Goal: Transaction & Acquisition: Purchase product/service

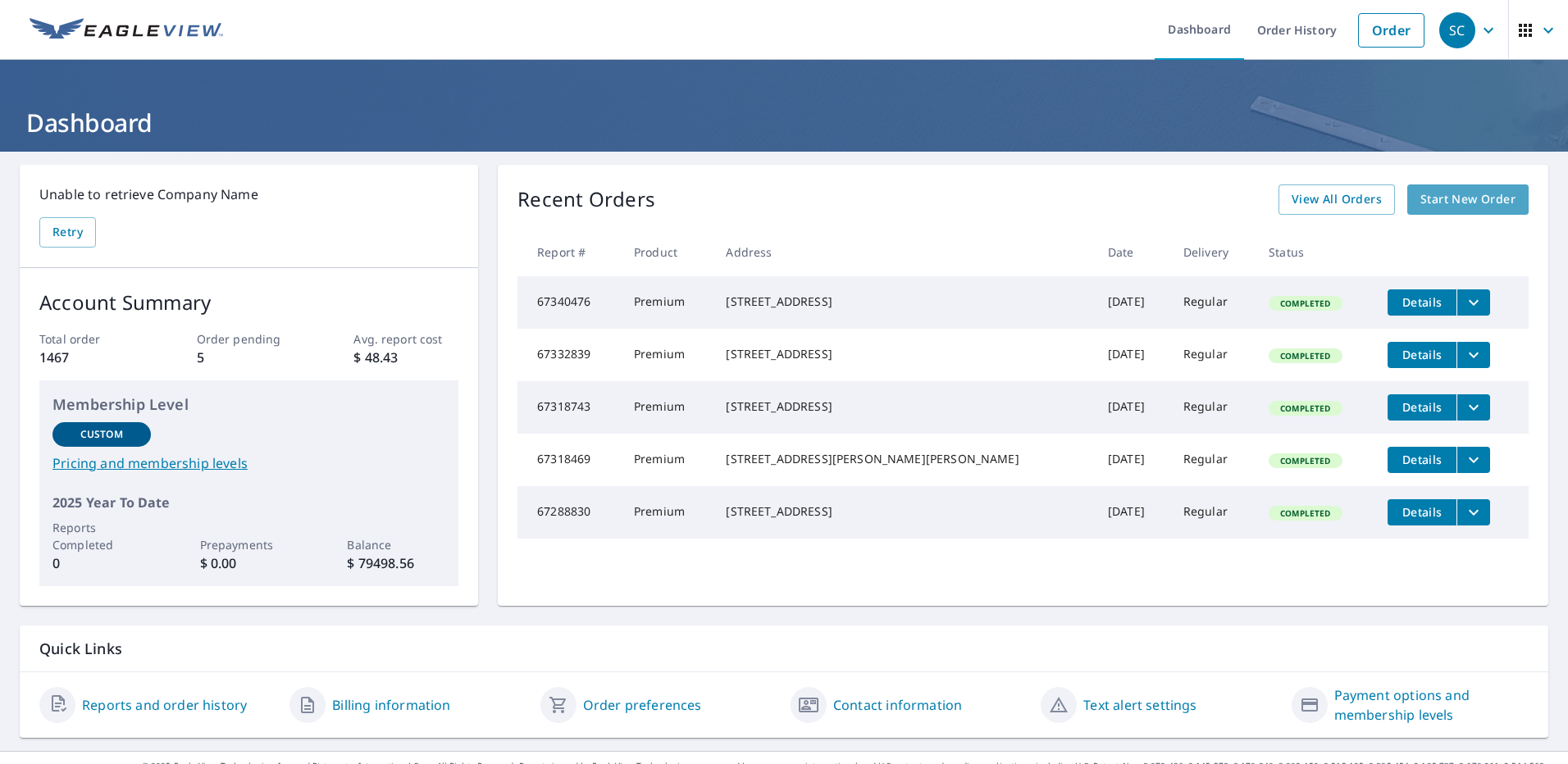
click at [1466, 194] on span "Start New Order" at bounding box center [1467, 200] width 95 height 21
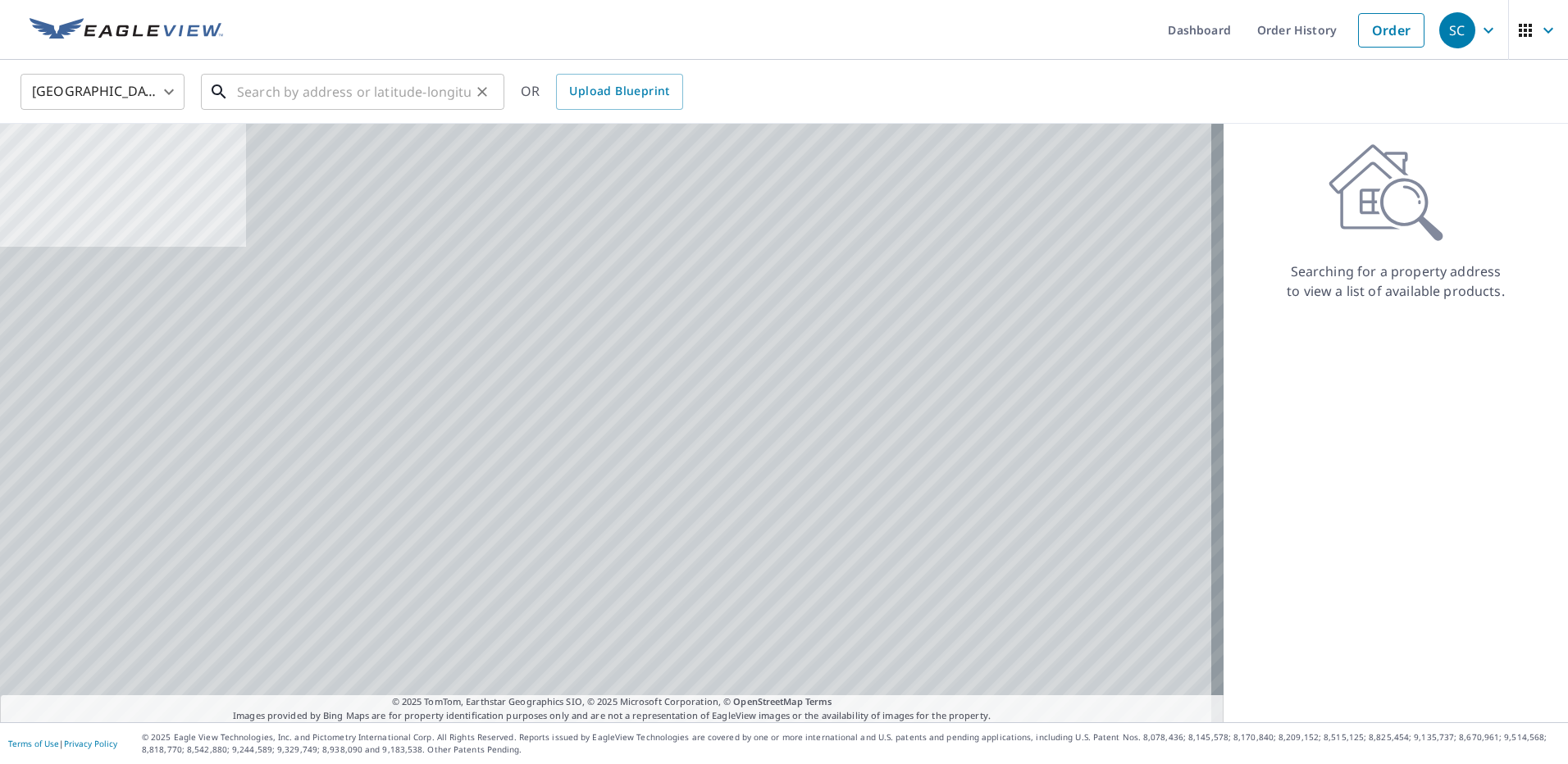
click at [299, 87] on input "text" at bounding box center [354, 92] width 234 height 46
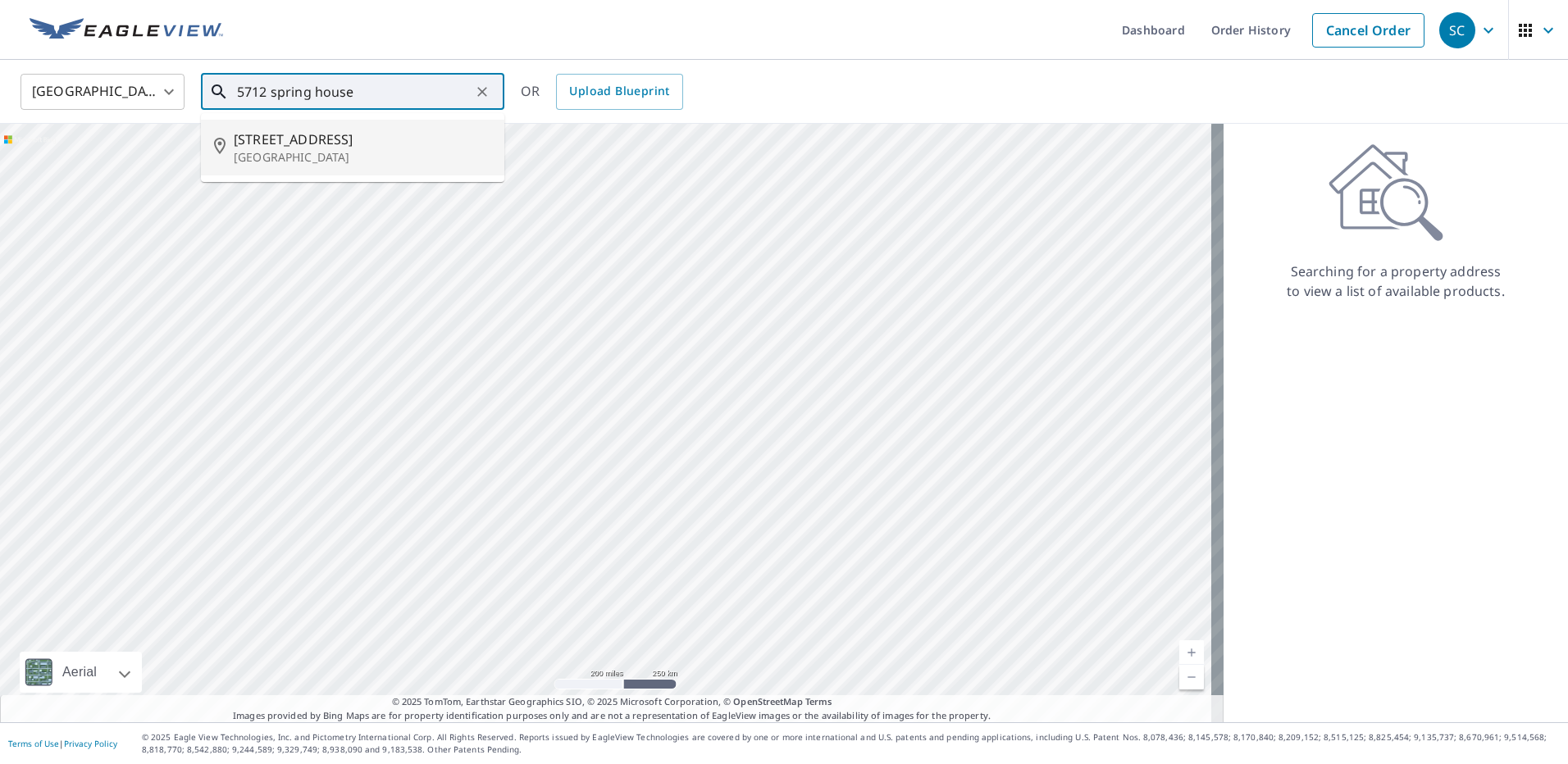
click at [301, 158] on p "[GEOGRAPHIC_DATA]" at bounding box center [362, 157] width 258 height 16
type input "[STREET_ADDRESS]"
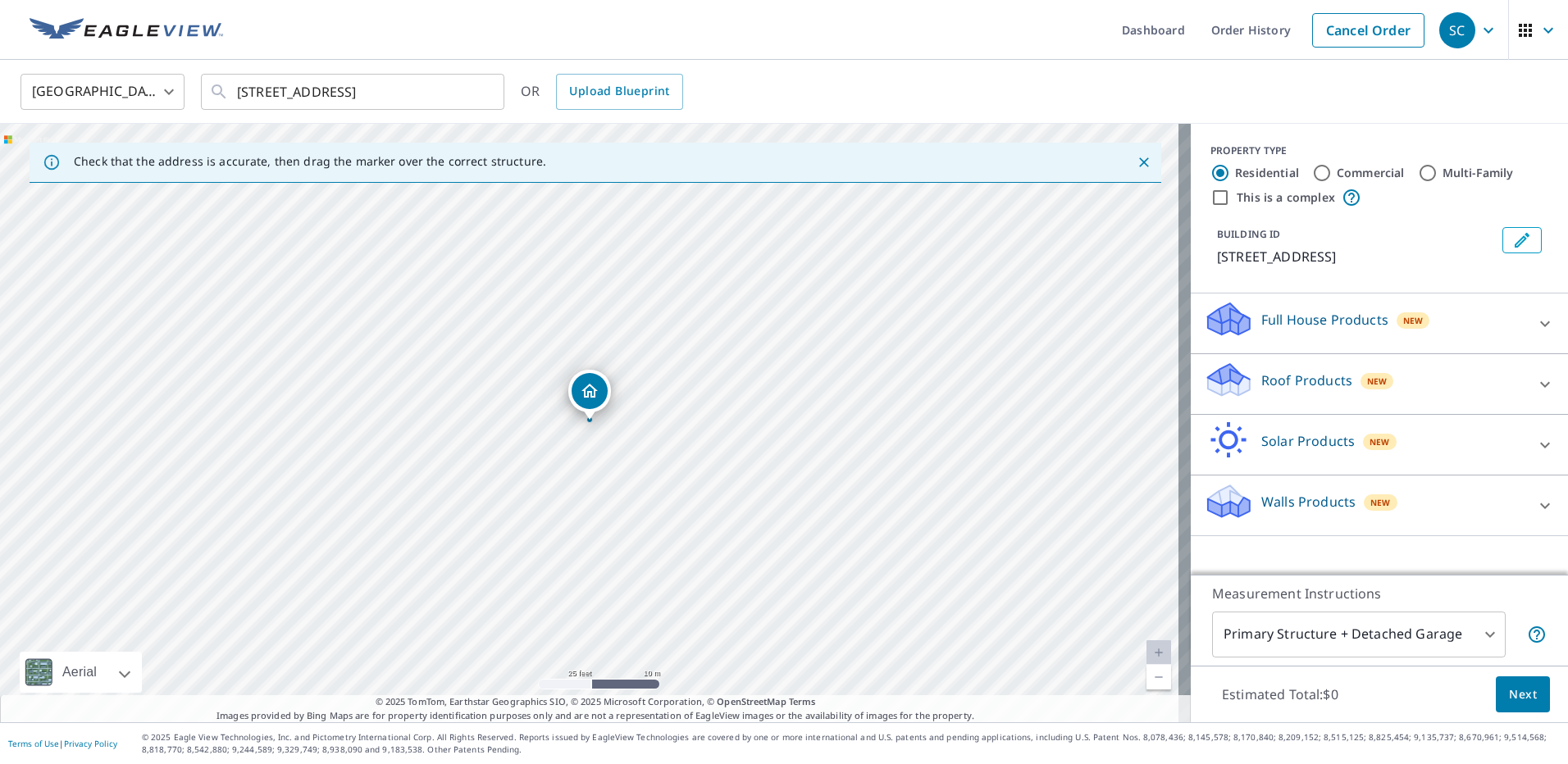
click at [1361, 390] on div "New" at bounding box center [1377, 381] width 33 height 16
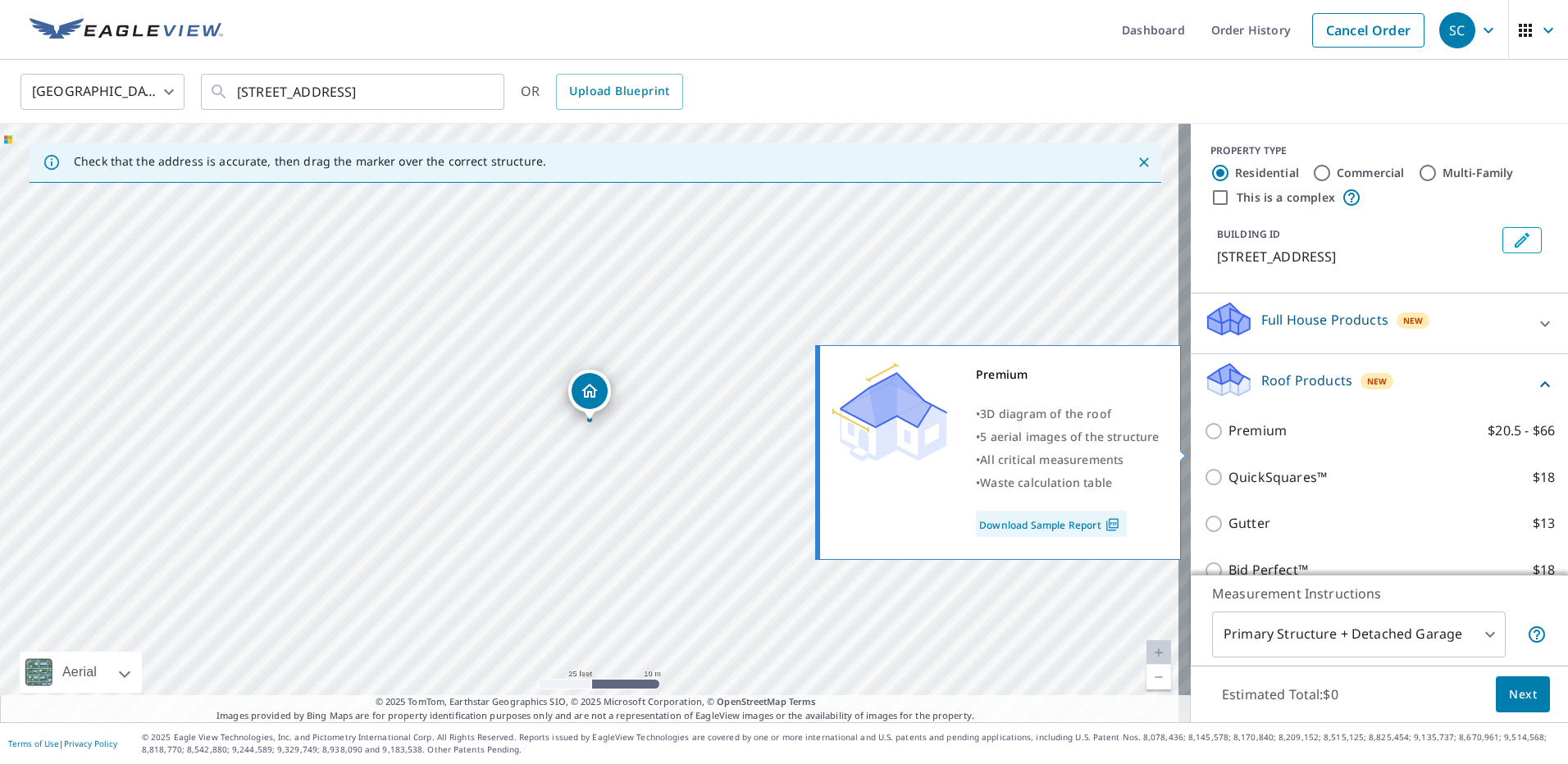
click at [1322, 441] on label "Premium $20.5 - $66" at bounding box center [1391, 431] width 326 height 21
click at [1228, 441] on input "Premium $20.5 - $66" at bounding box center [1216, 431] width 25 height 20
checkbox input "true"
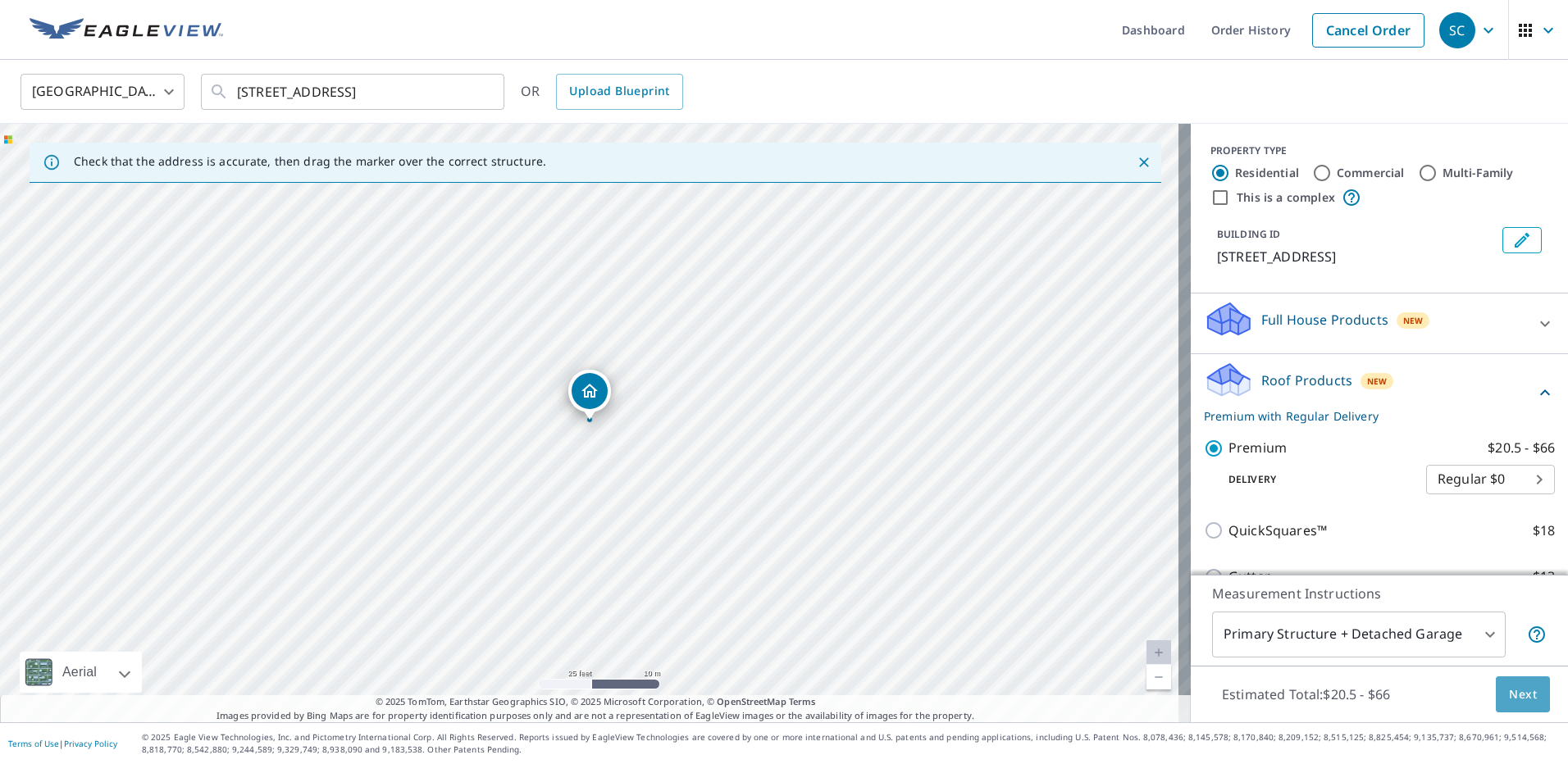
click at [1517, 681] on button "Next" at bounding box center [1523, 695] width 54 height 37
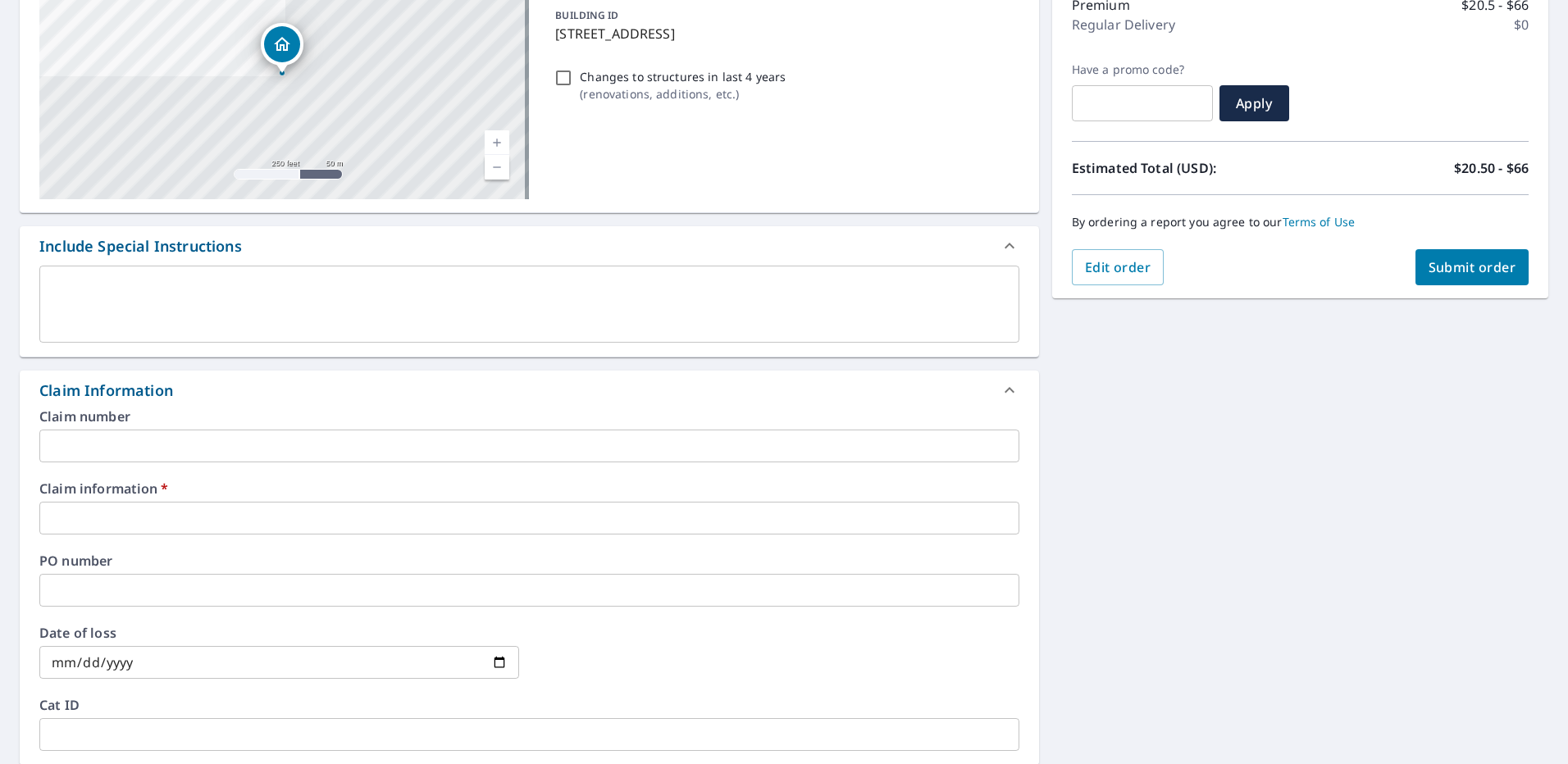
scroll to position [246, 0]
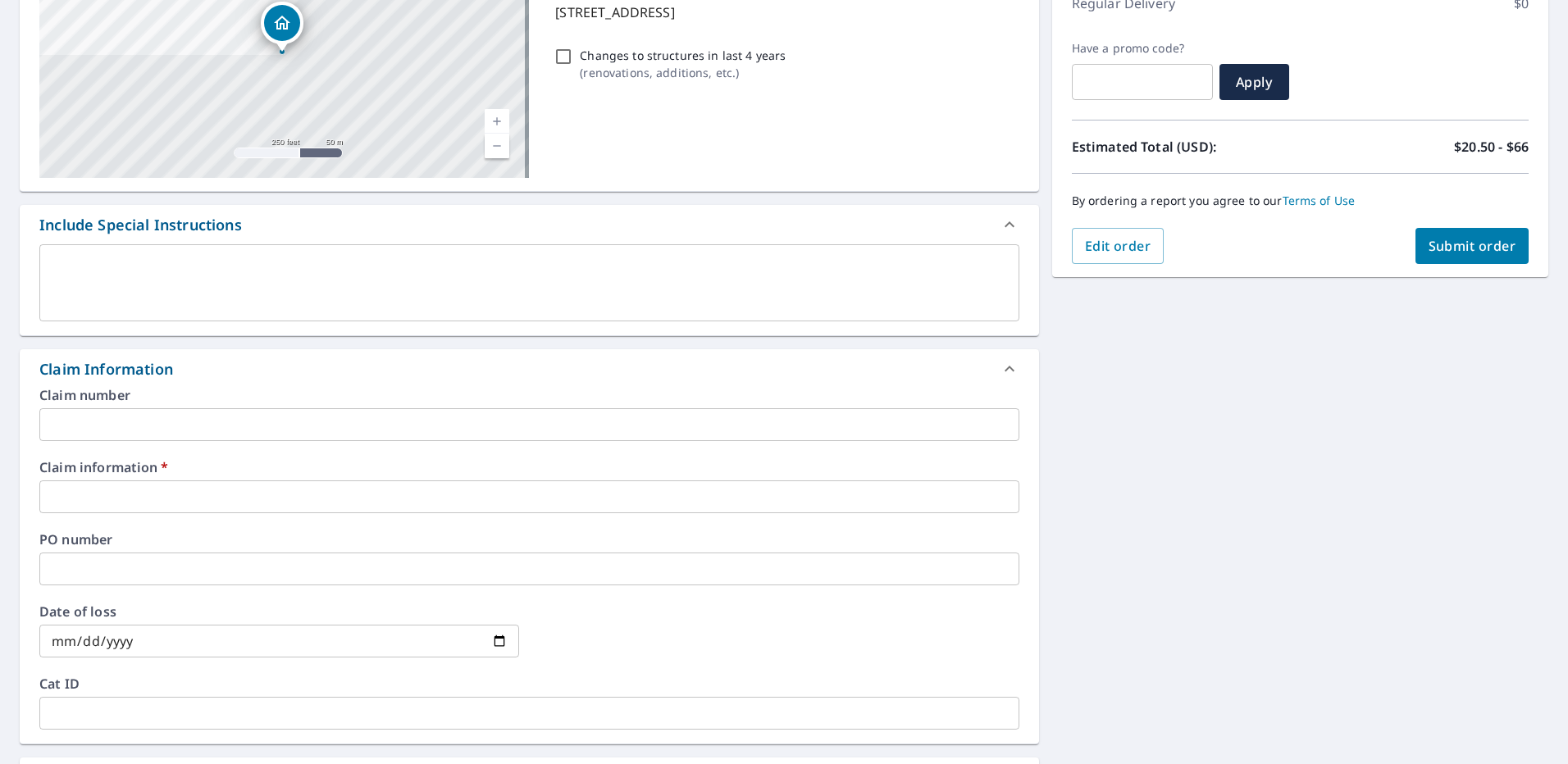
click at [44, 486] on input "text" at bounding box center [529, 497] width 980 height 33
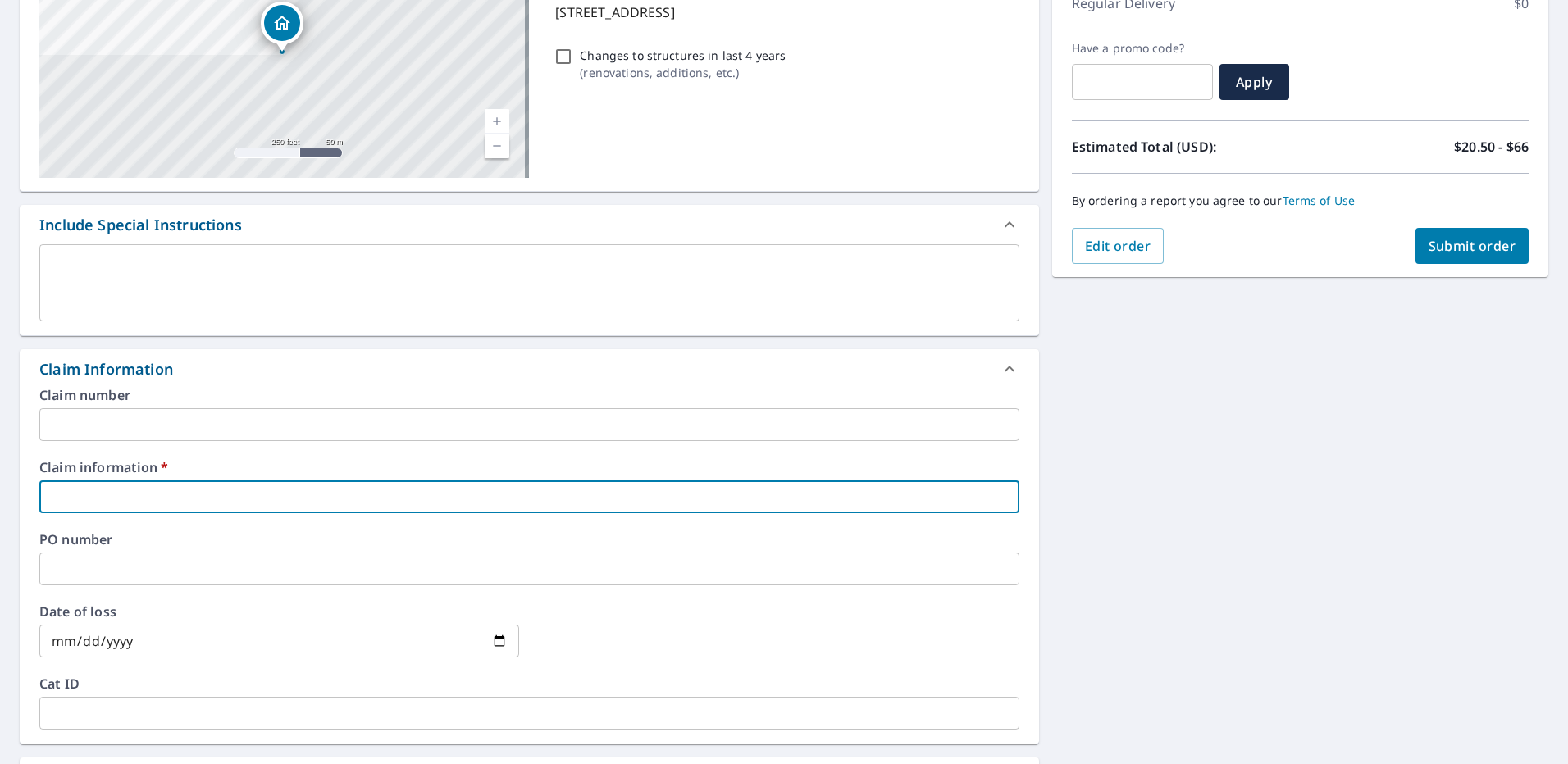
type input "6"
checkbox input "true"
type input "62"
checkbox input "true"
type input "625"
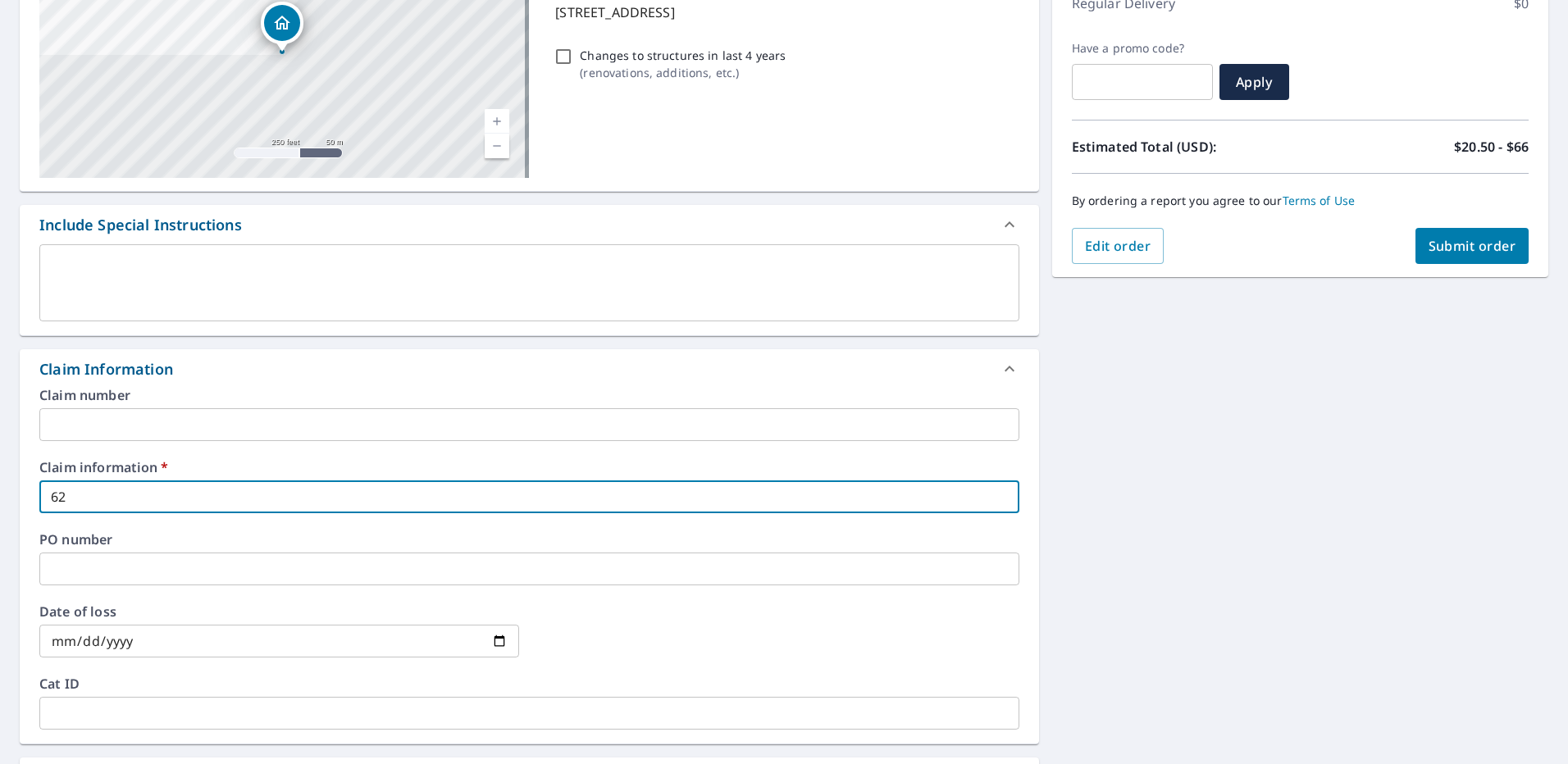
checkbox input "true"
type input "625154"
checkbox input "true"
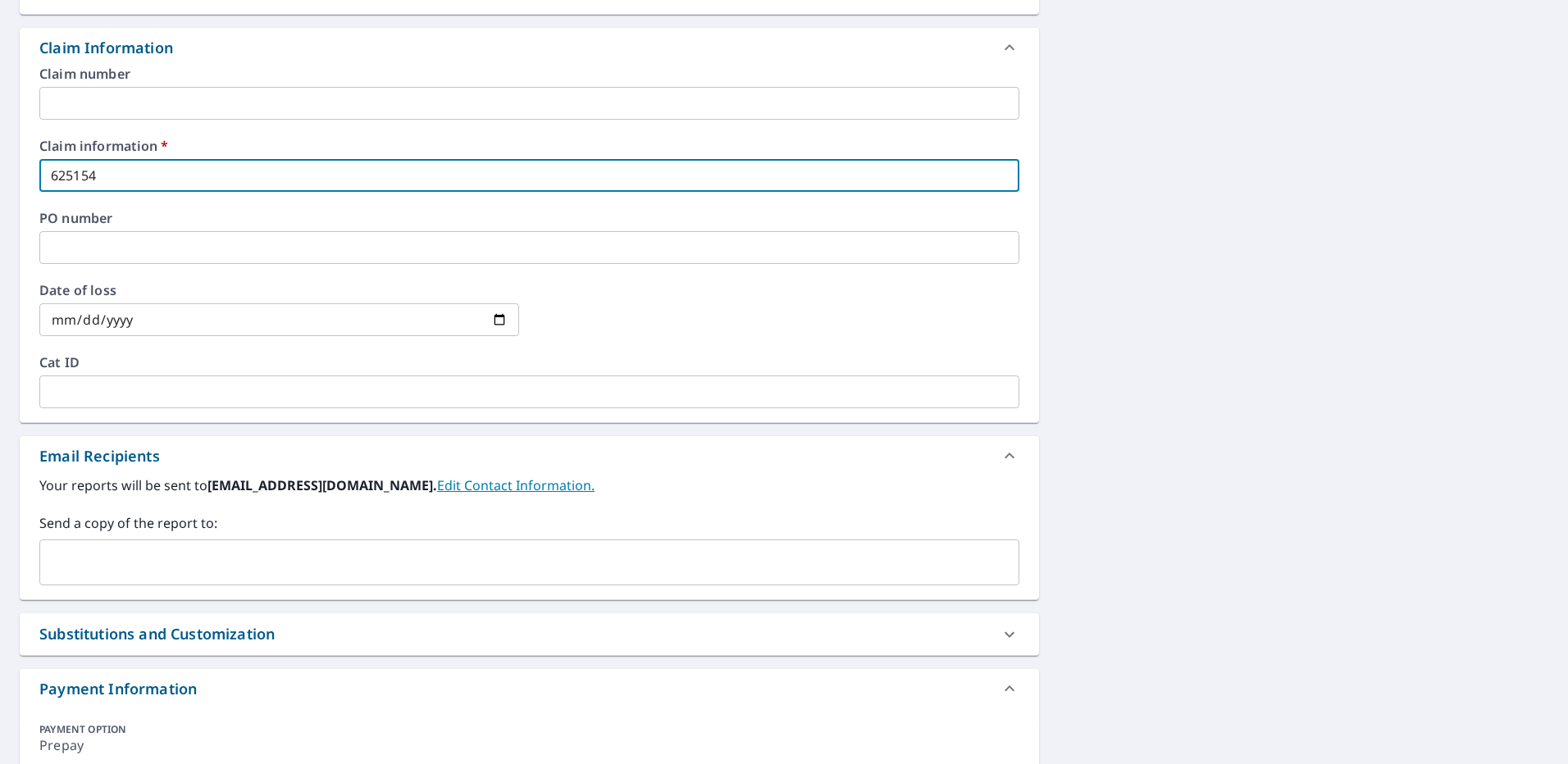
scroll to position [574, 0]
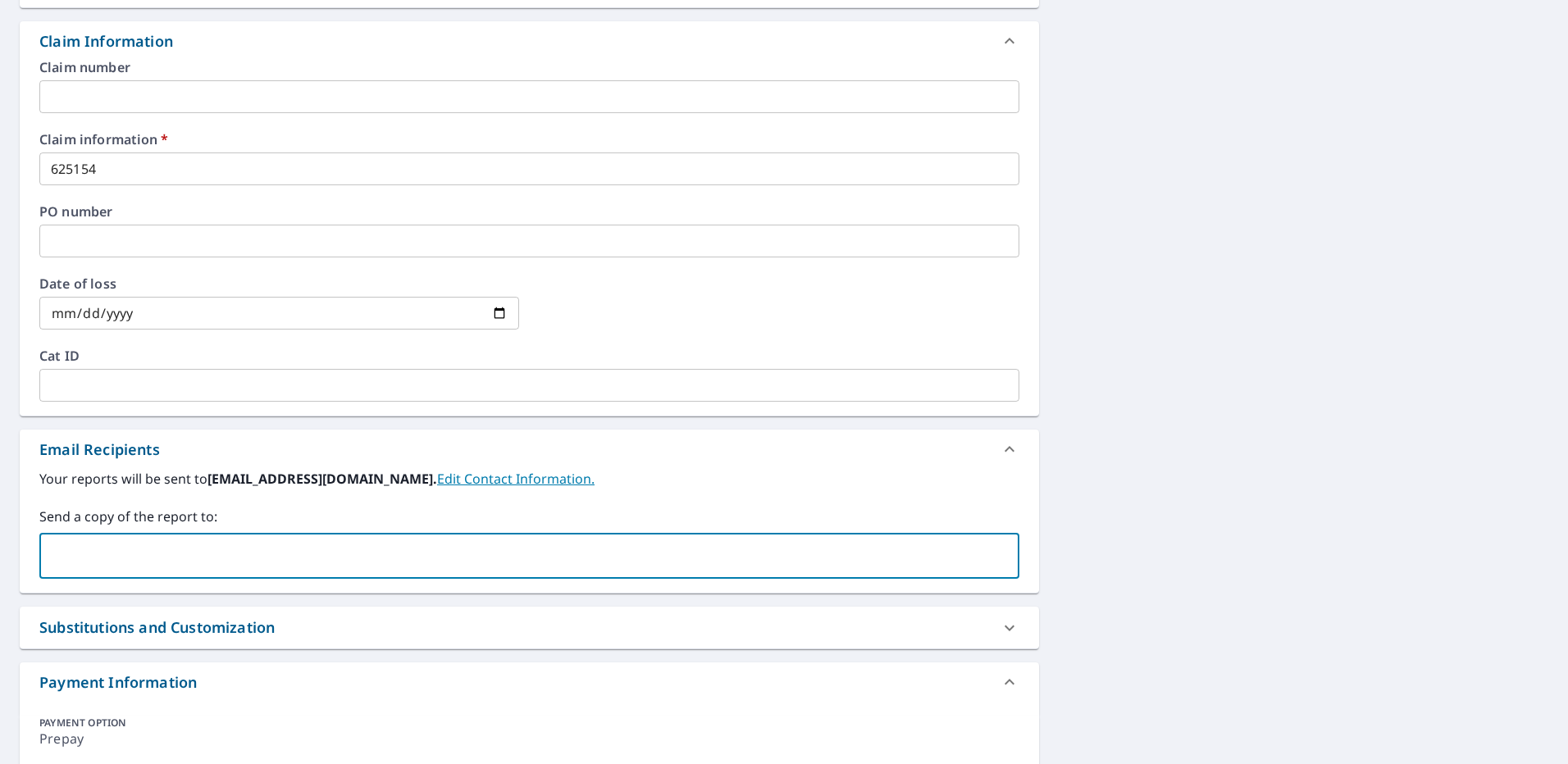
paste input "[PERSON_NAME][EMAIL_ADDRESS][DOMAIN_NAME]"
type input "[PERSON_NAME][EMAIL_ADDRESS][DOMAIN_NAME]"
click at [1068, 355] on div "[STREET_ADDRESS] Aerial Road A standard road map Aerial A detailed look from ab…" at bounding box center [784, 202] width 1568 height 1249
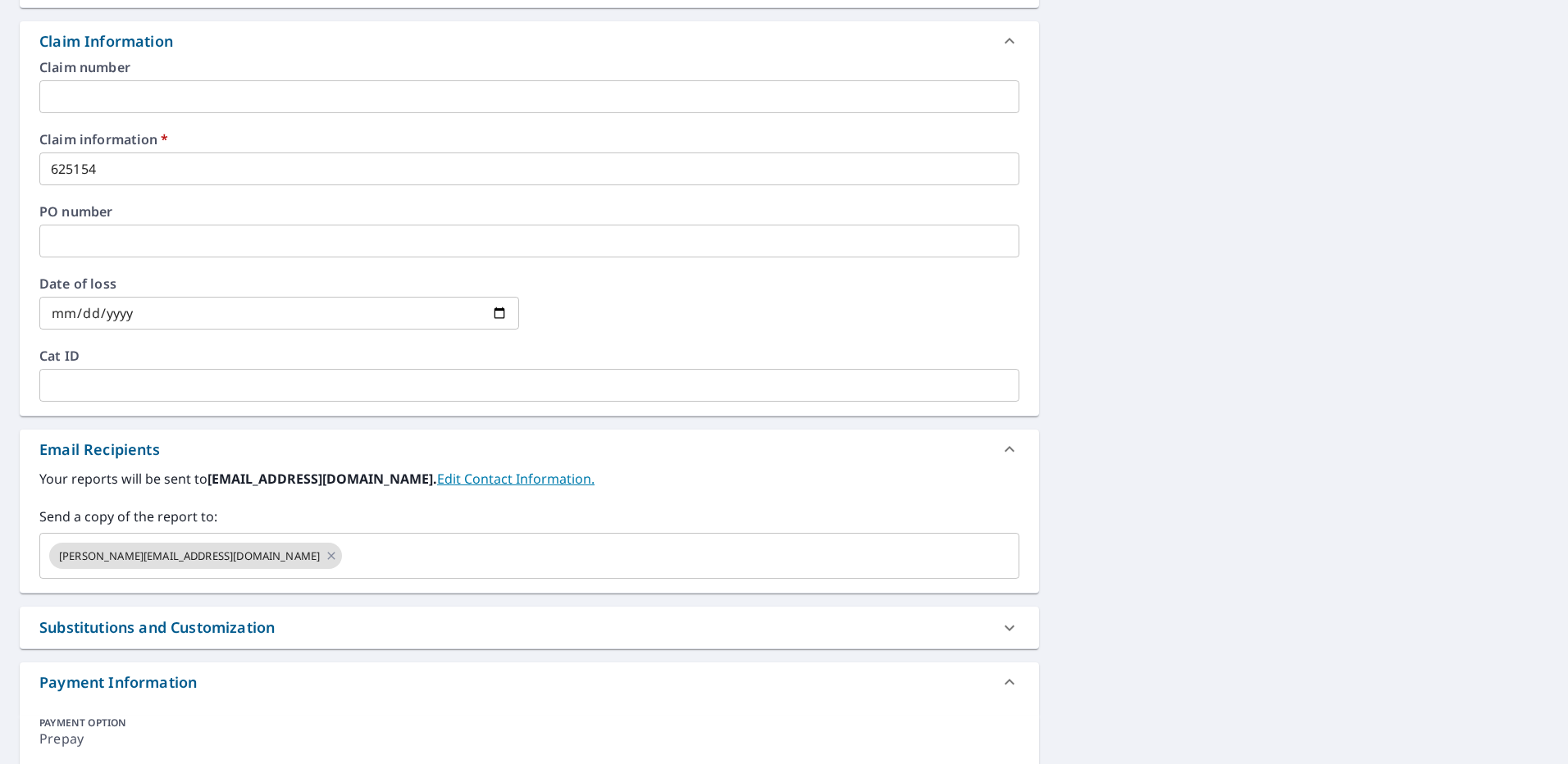
click at [1208, 324] on div "[STREET_ADDRESS] Aerial Road A standard road map Aerial A detailed look from ab…" at bounding box center [784, 202] width 1568 height 1249
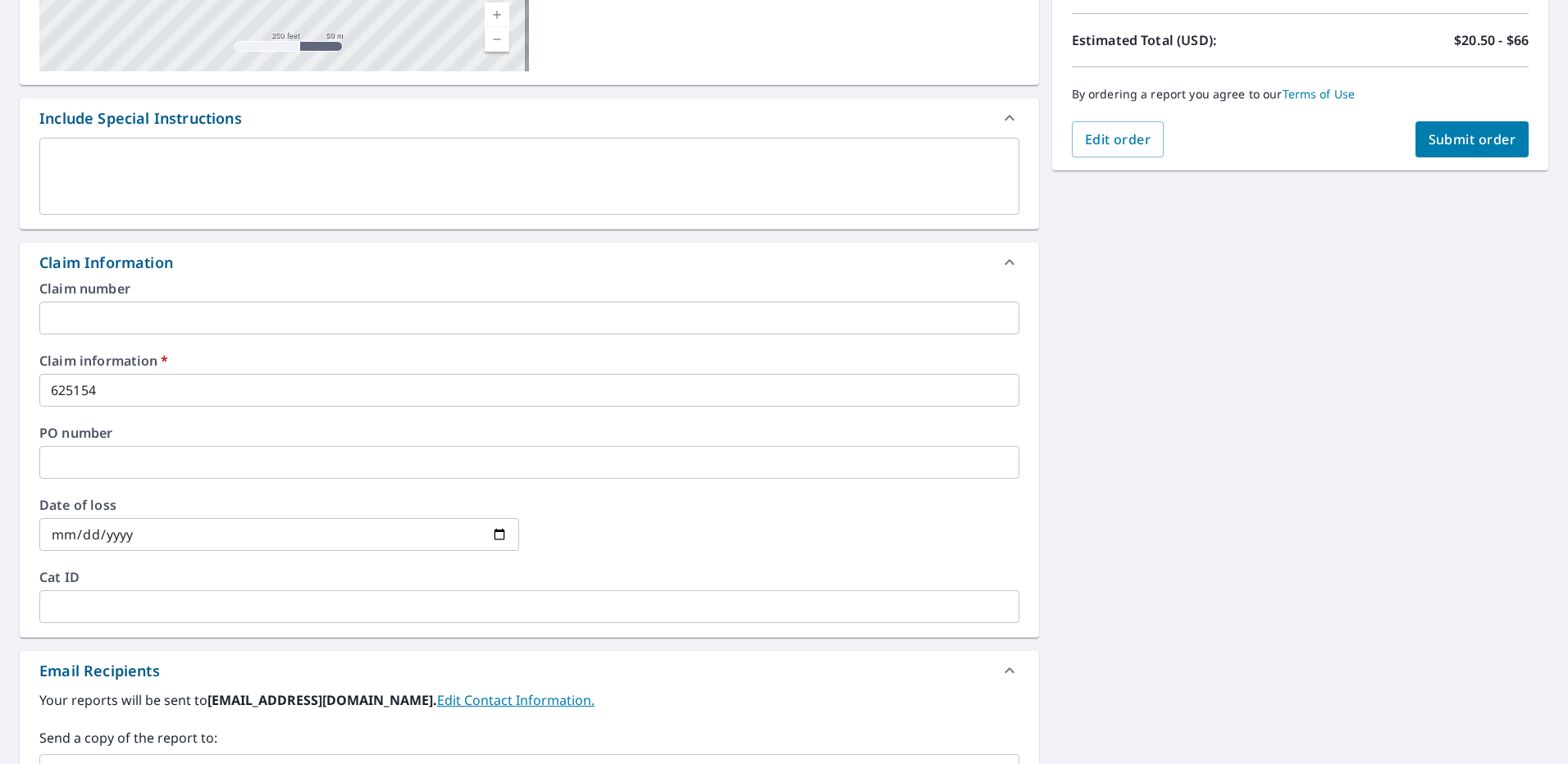
scroll to position [328, 0]
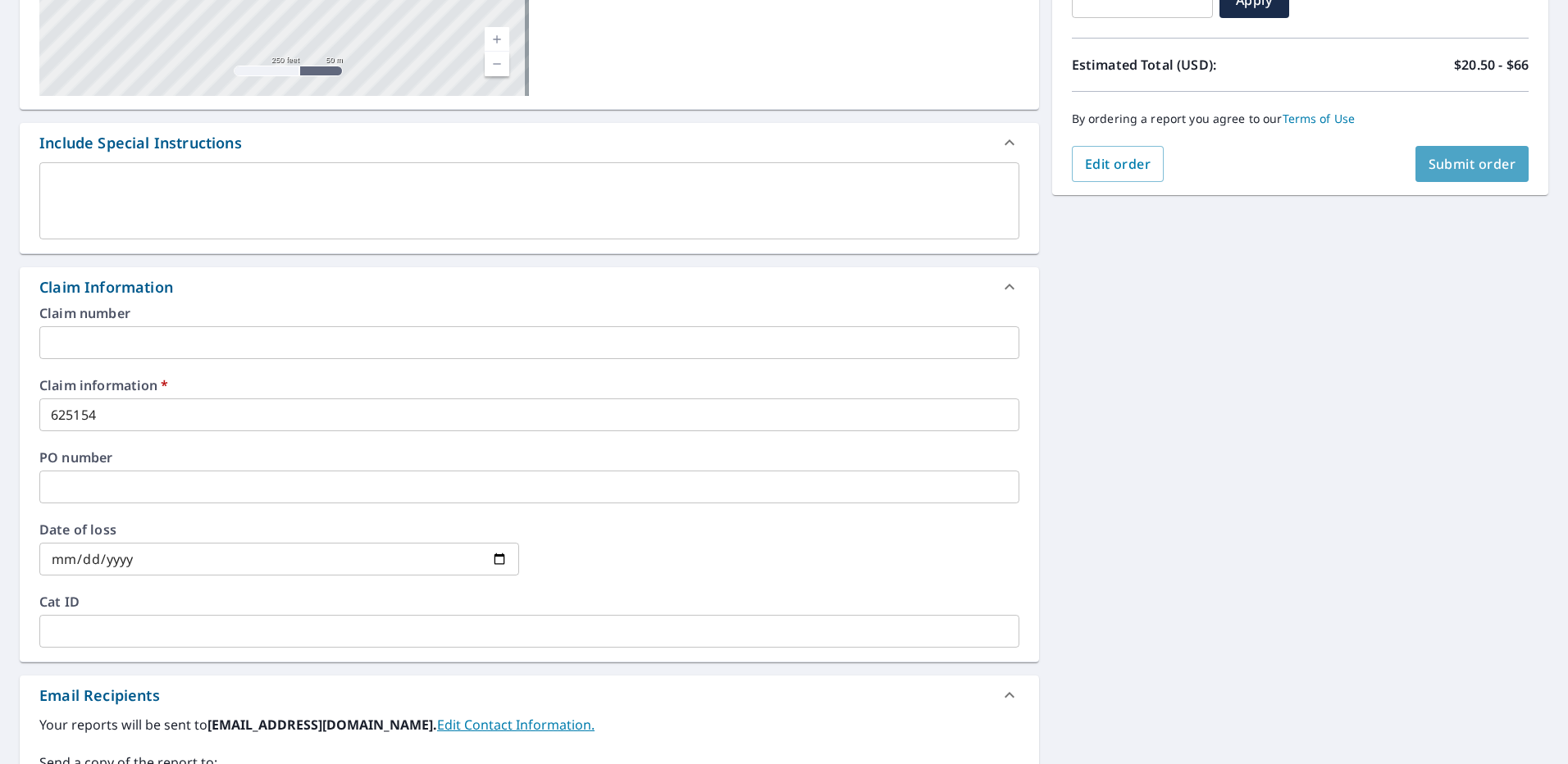
click at [1459, 161] on span "Submit order" at bounding box center [1472, 164] width 87 height 18
checkbox input "true"
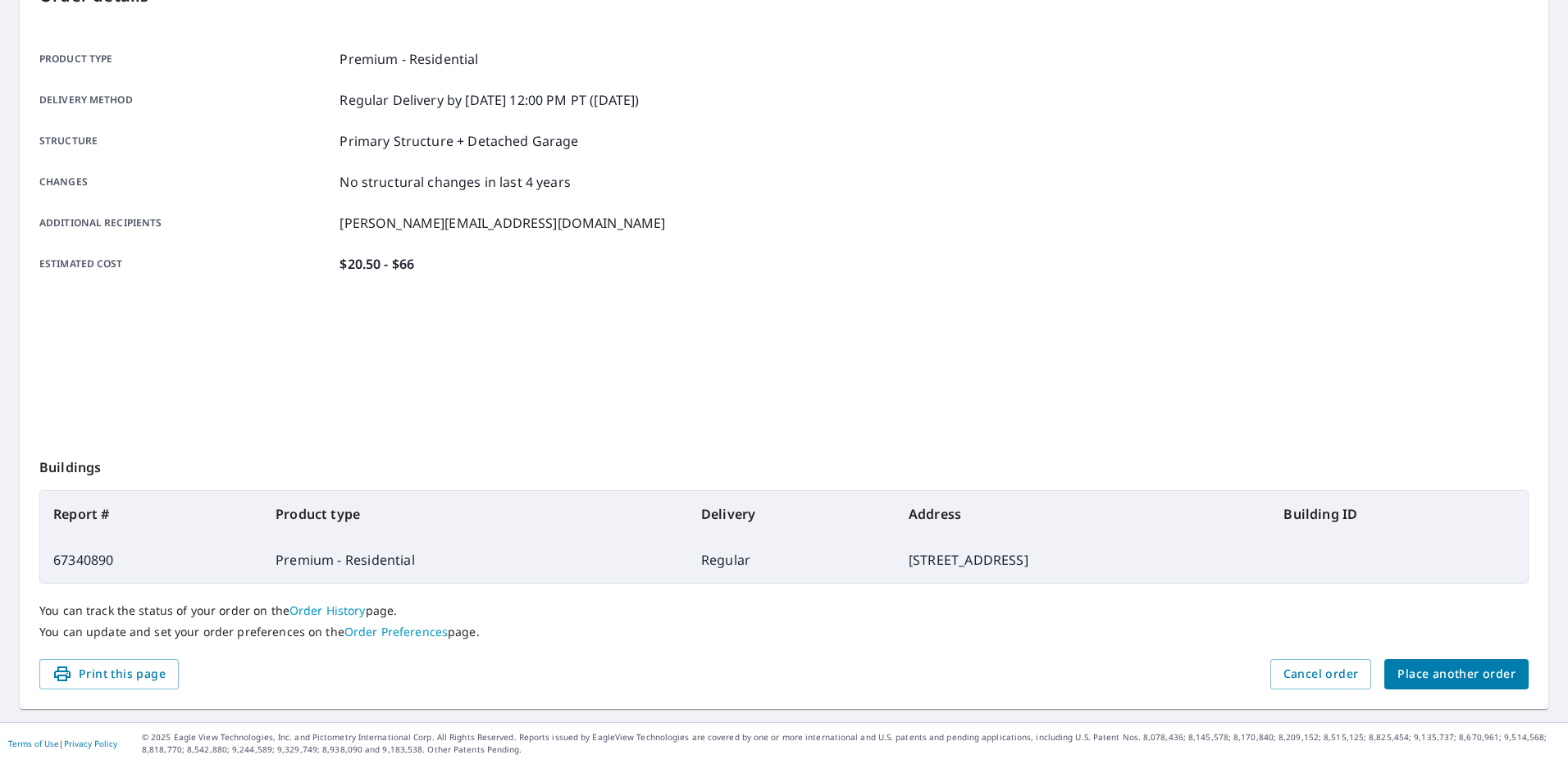
scroll to position [201, 0]
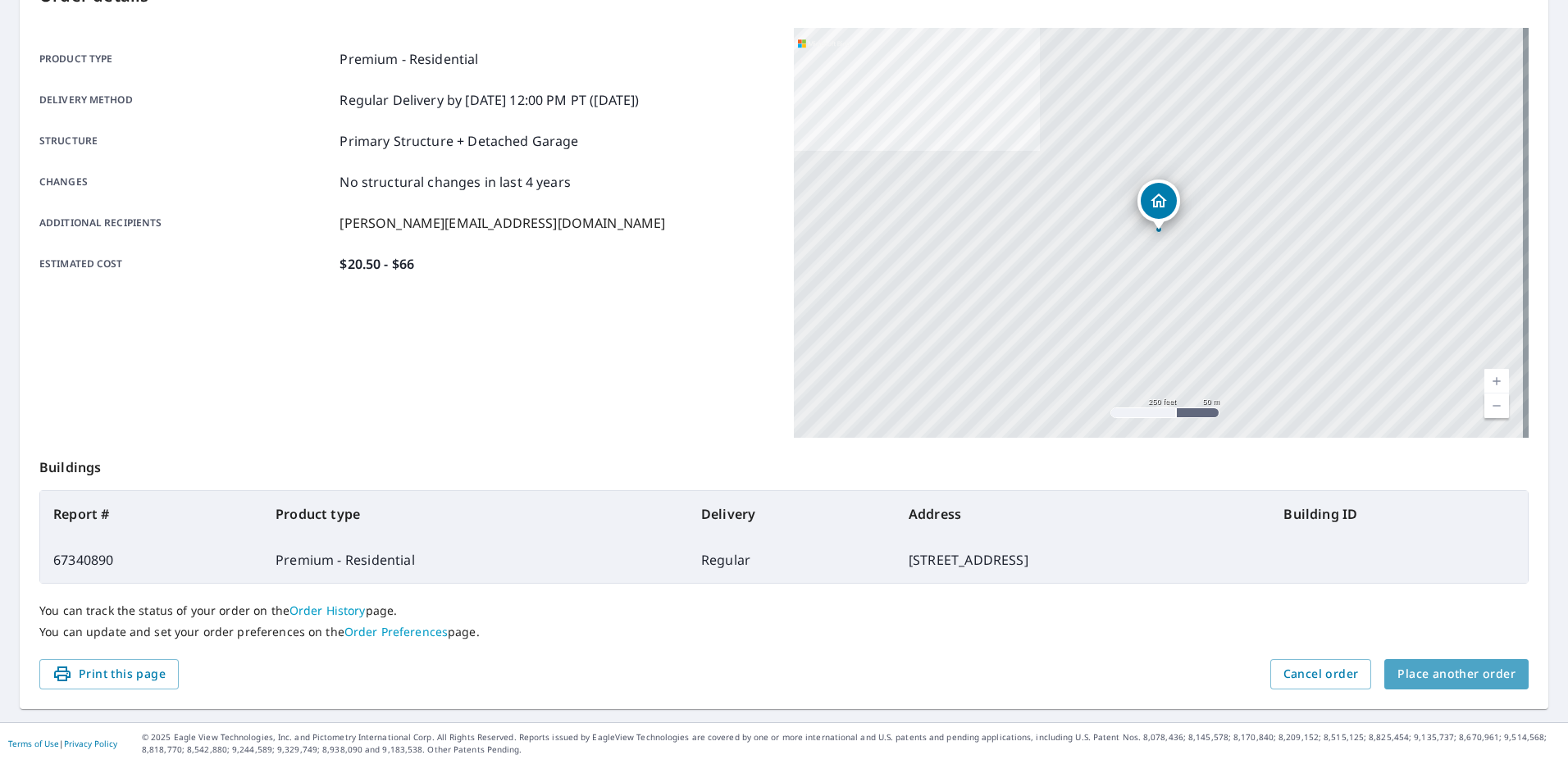
click at [1468, 681] on span "Place another order" at bounding box center [1457, 675] width 118 height 21
